Goal: Communication & Community: Answer question/provide support

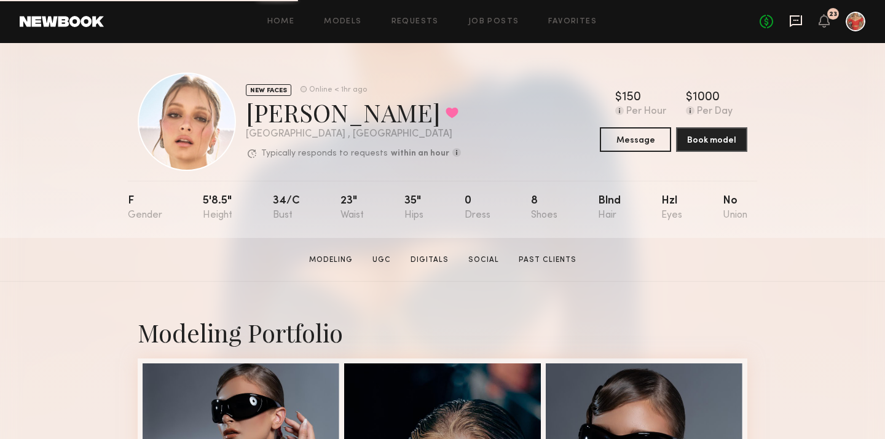
click at [798, 22] on icon at bounding box center [796, 21] width 14 height 14
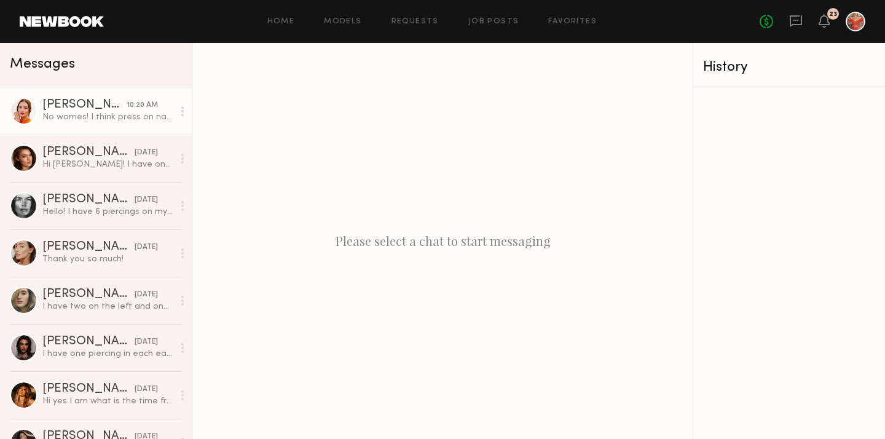
click at [83, 119] on div "No worries! I think press on nails are probably the best option cause my natura…" at bounding box center [107, 117] width 131 height 12
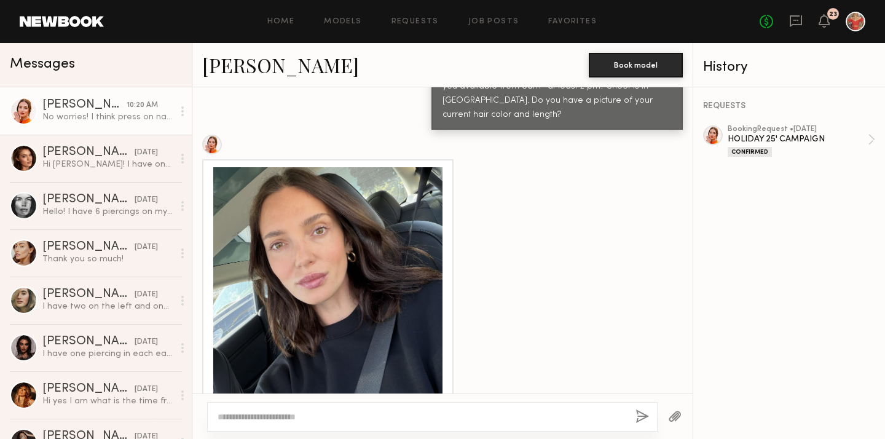
scroll to position [537, 0]
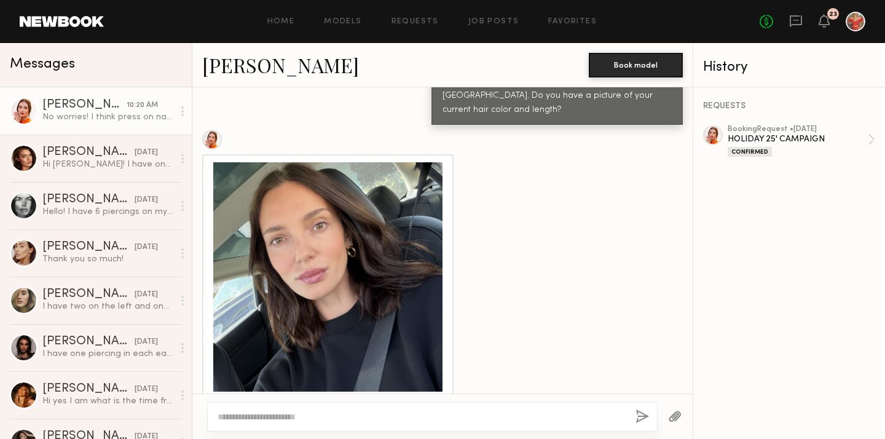
click at [353, 246] on div at bounding box center [327, 276] width 229 height 229
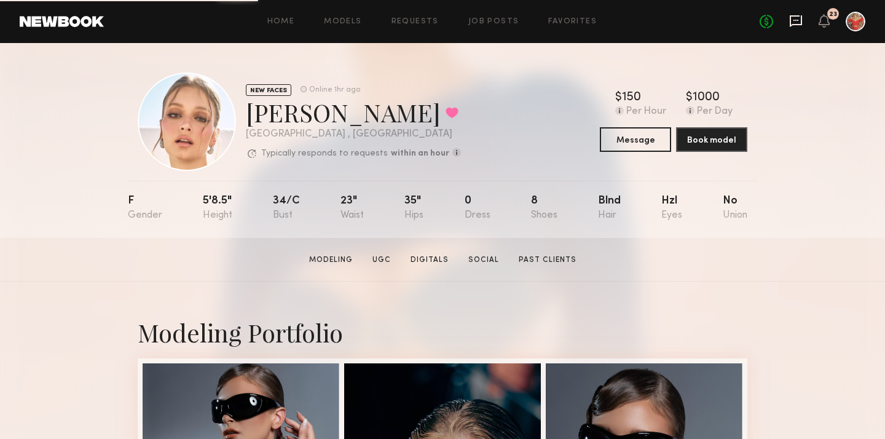
click at [796, 18] on icon at bounding box center [796, 21] width 14 height 14
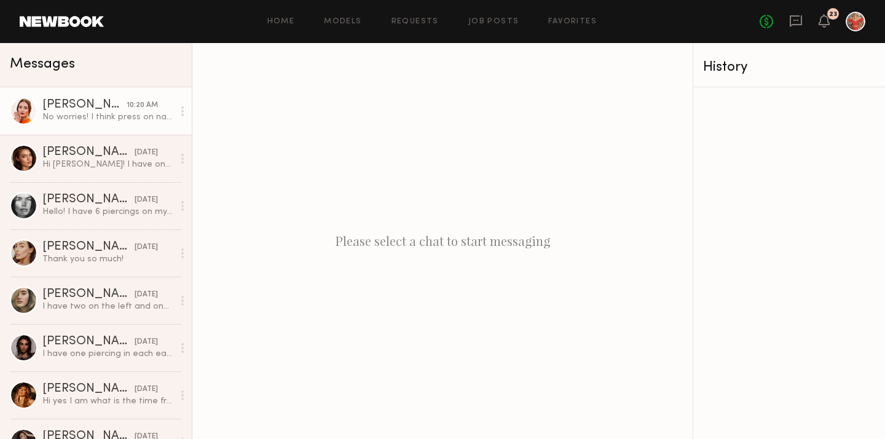
click at [101, 124] on link "[PERSON_NAME] 10:20 AM No worries! I think press on nails are probably the best…" at bounding box center [96, 110] width 192 height 47
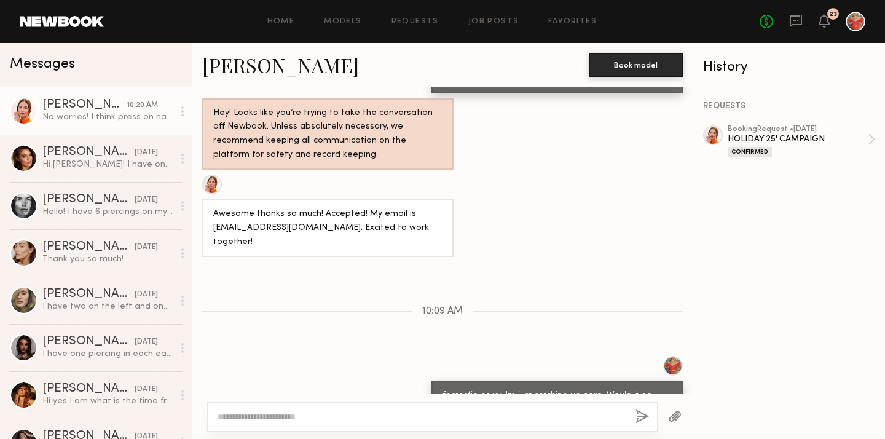
scroll to position [958, 0]
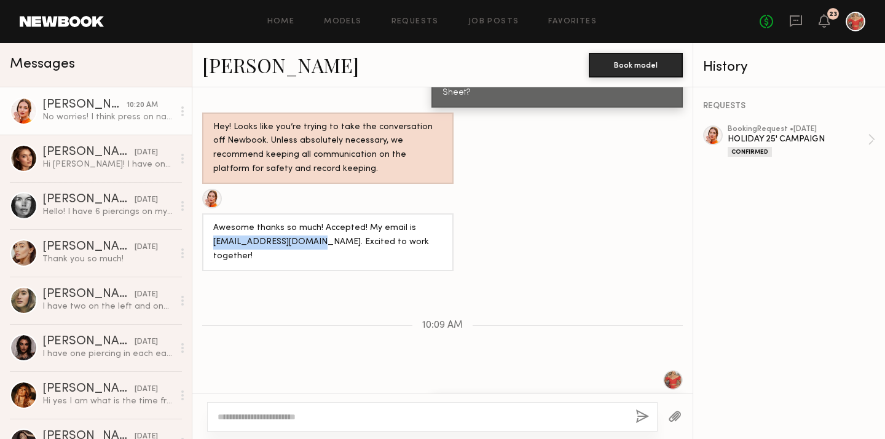
drag, startPoint x: 312, startPoint y: 191, endPoint x: 212, endPoint y: 189, distance: 99.6
click at [212, 213] on div "Awesome thanks so much! Accepted! My email is [EMAIL_ADDRESS][DOMAIN_NAME]. Exc…" at bounding box center [327, 242] width 251 height 58
copy div "juleshoadley@gmail.com"
